Goal: Share content

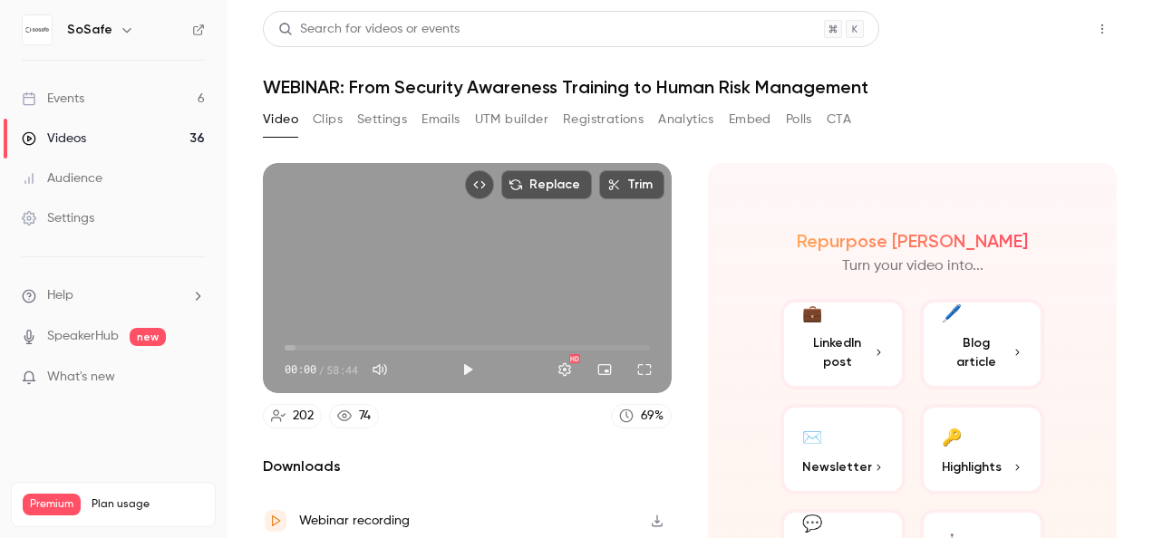
click at [1043, 27] on button "Share" at bounding box center [1038, 29] width 72 height 36
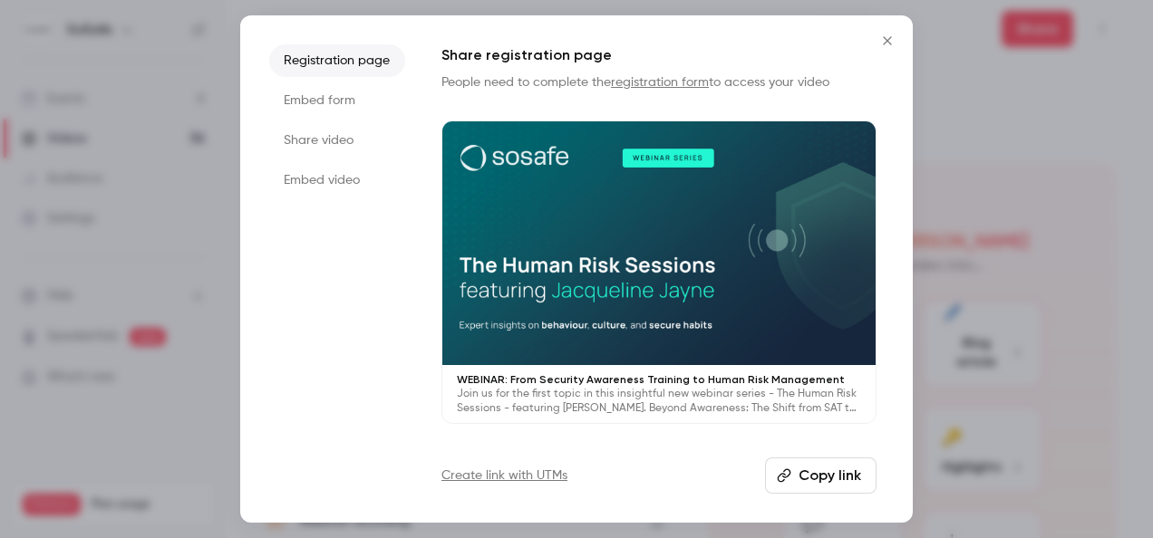
click at [316, 137] on li "Share video" at bounding box center [337, 140] width 136 height 33
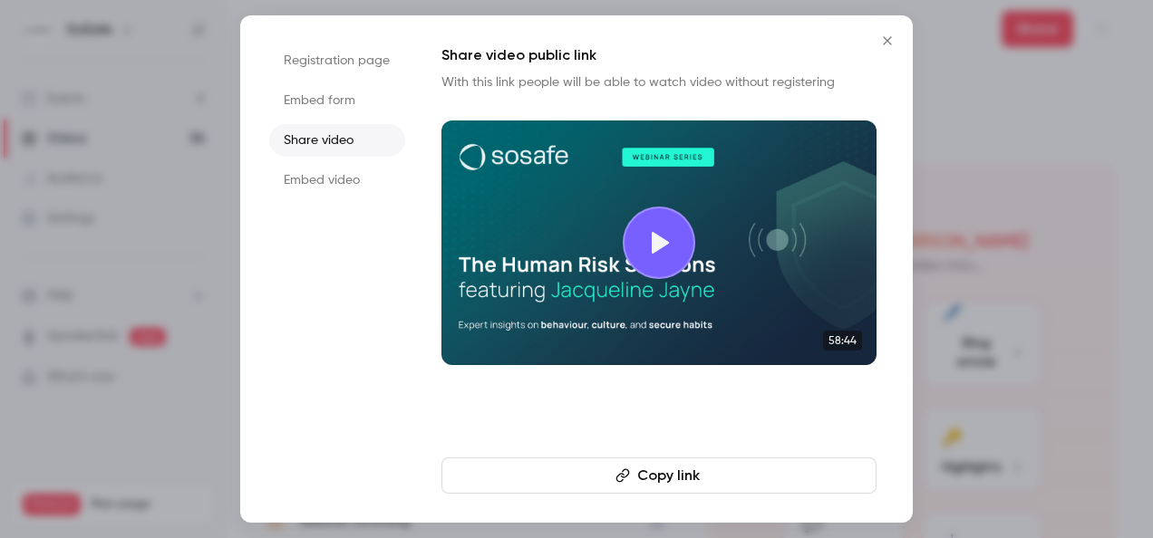
click at [886, 38] on icon "Close" at bounding box center [888, 41] width 22 height 15
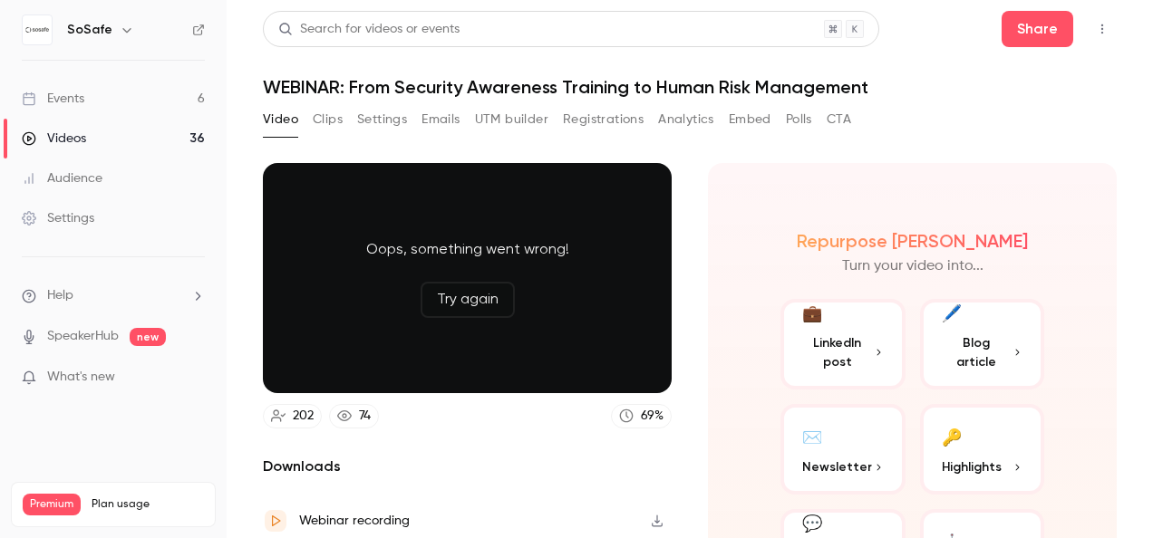
click at [78, 90] on div "Events" at bounding box center [53, 99] width 63 height 18
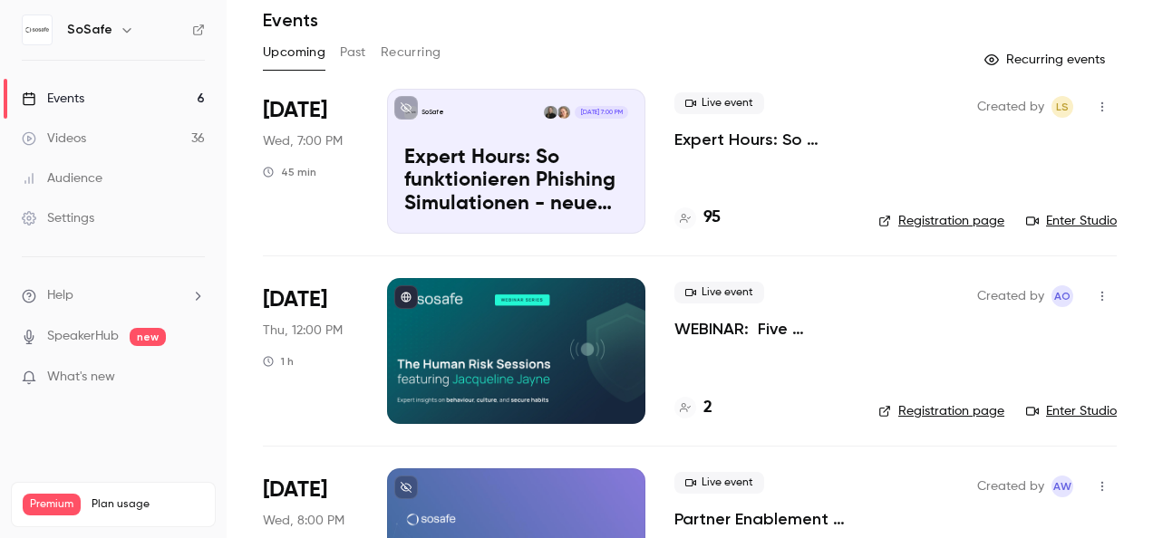
scroll to position [91, 0]
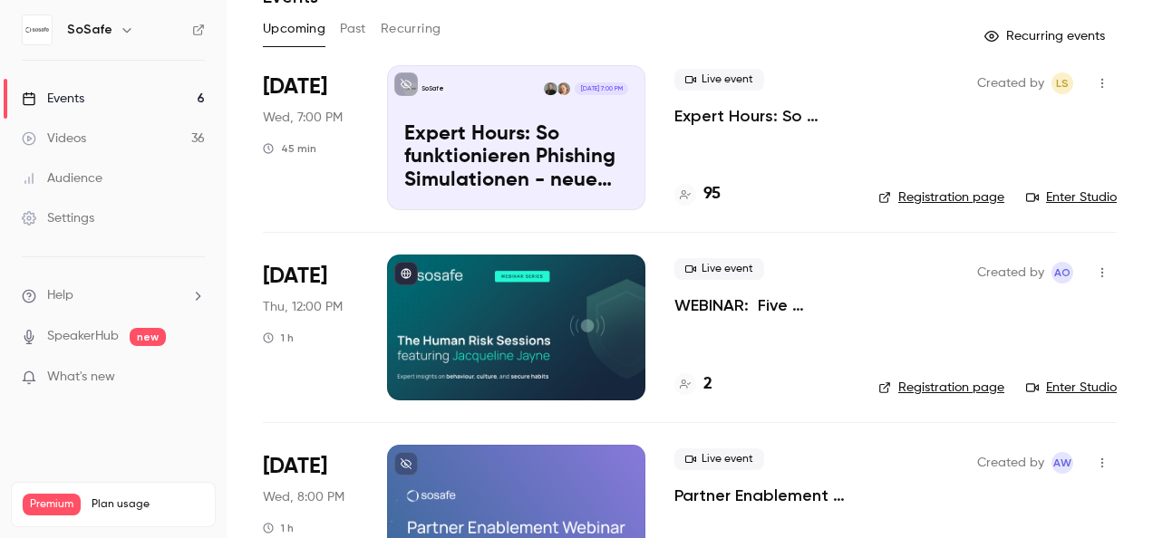
click at [500, 322] on div at bounding box center [516, 327] width 258 height 145
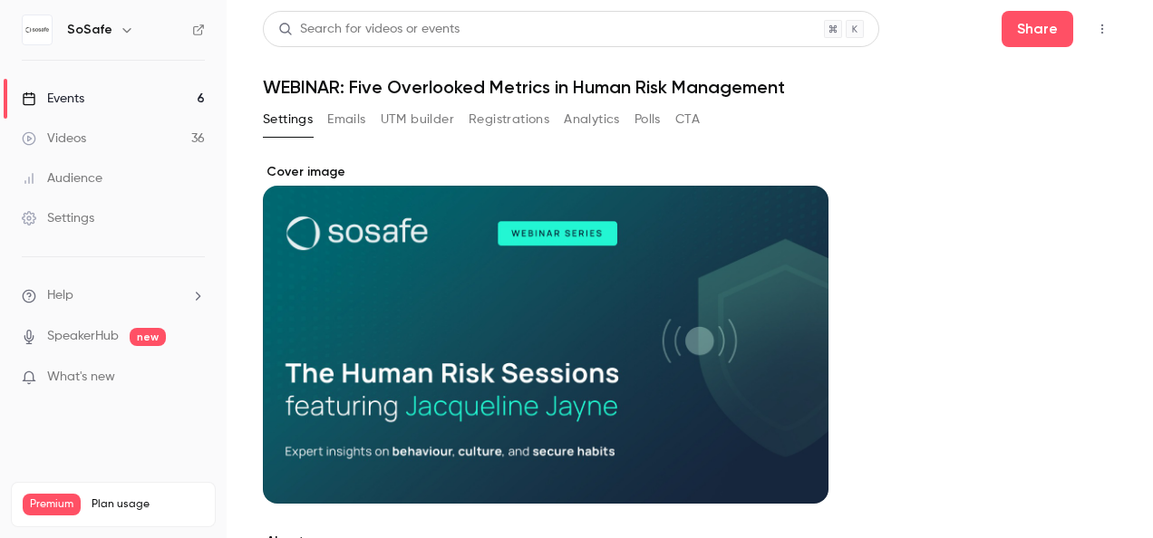
click at [1038, 27] on button "Share" at bounding box center [1038, 29] width 72 height 36
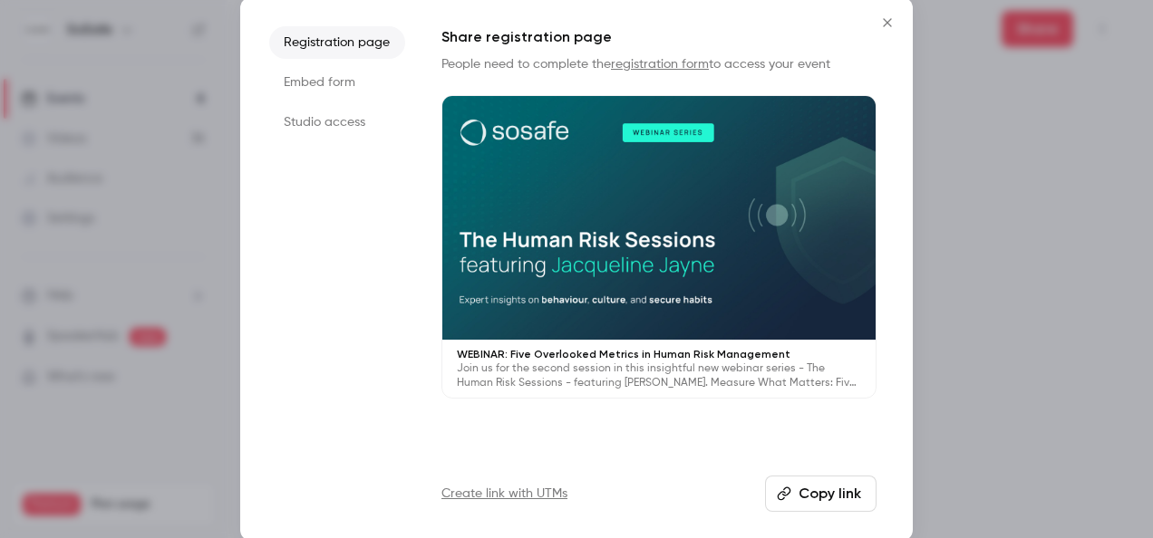
click at [887, 21] on icon "Close" at bounding box center [888, 22] width 22 height 15
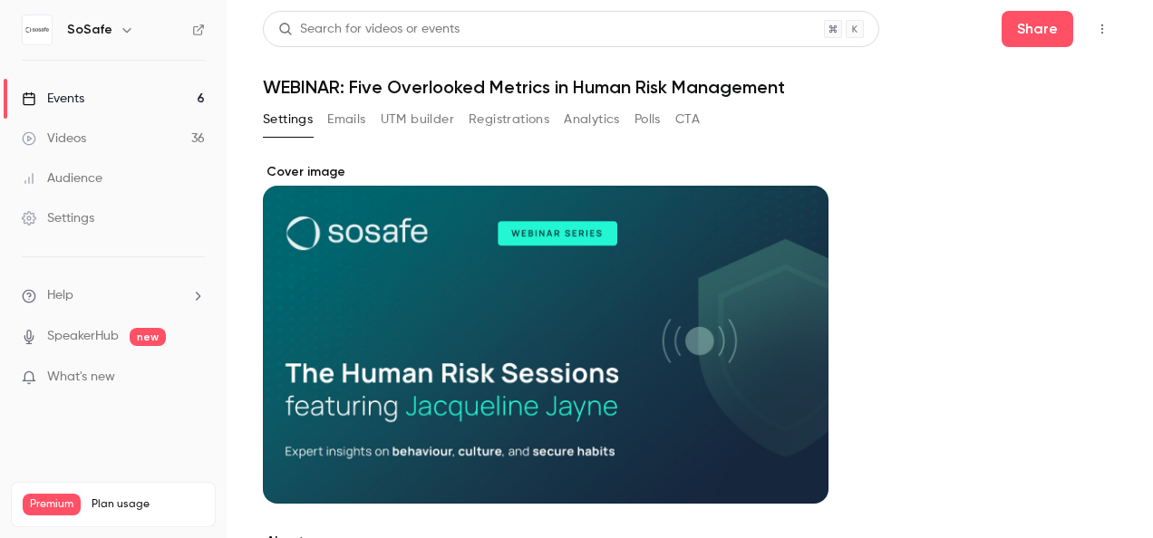
click at [1095, 25] on icon "button" at bounding box center [1102, 29] width 15 height 13
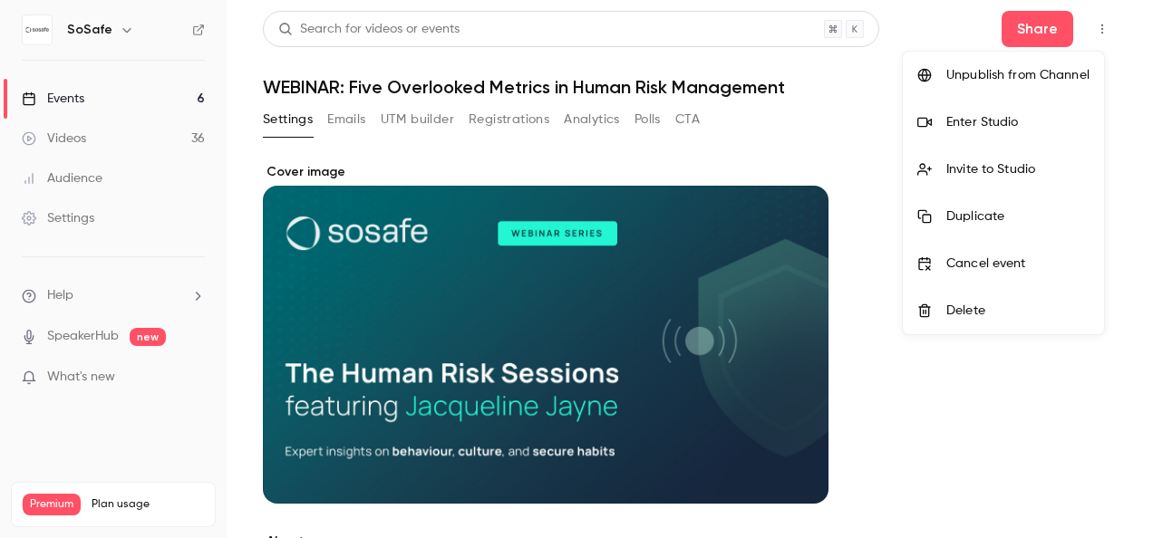
click at [955, 443] on div at bounding box center [576, 269] width 1153 height 538
